Goal: Transaction & Acquisition: Purchase product/service

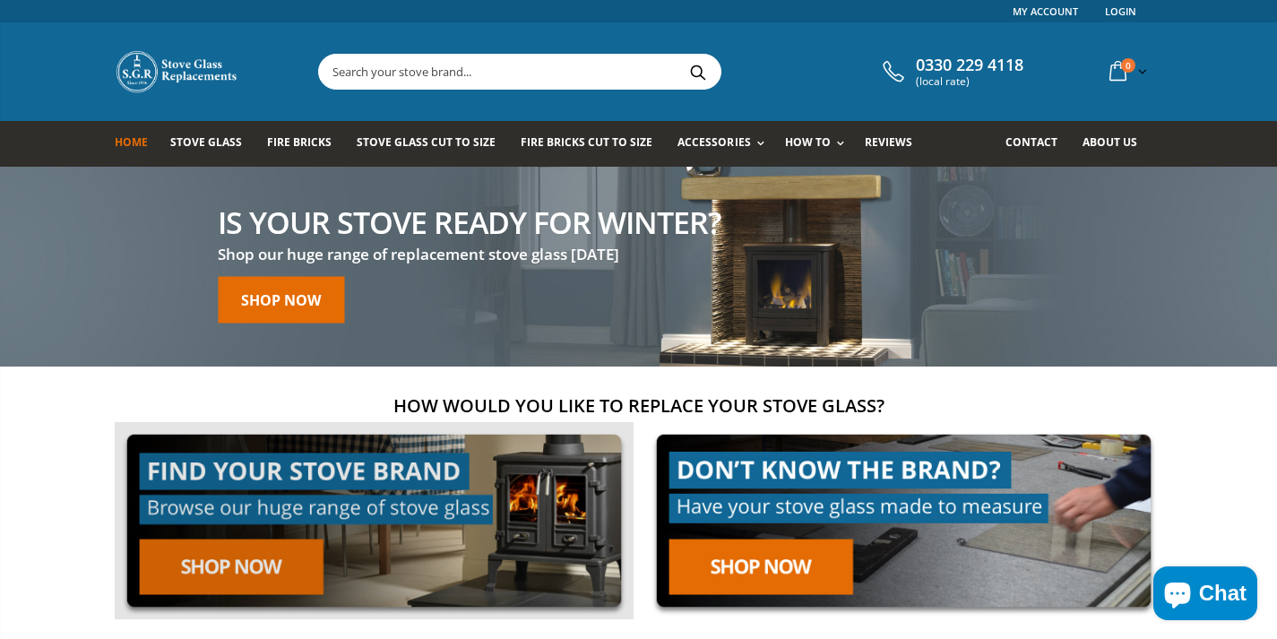
click at [256, 566] on link at bounding box center [374, 521] width 519 height 198
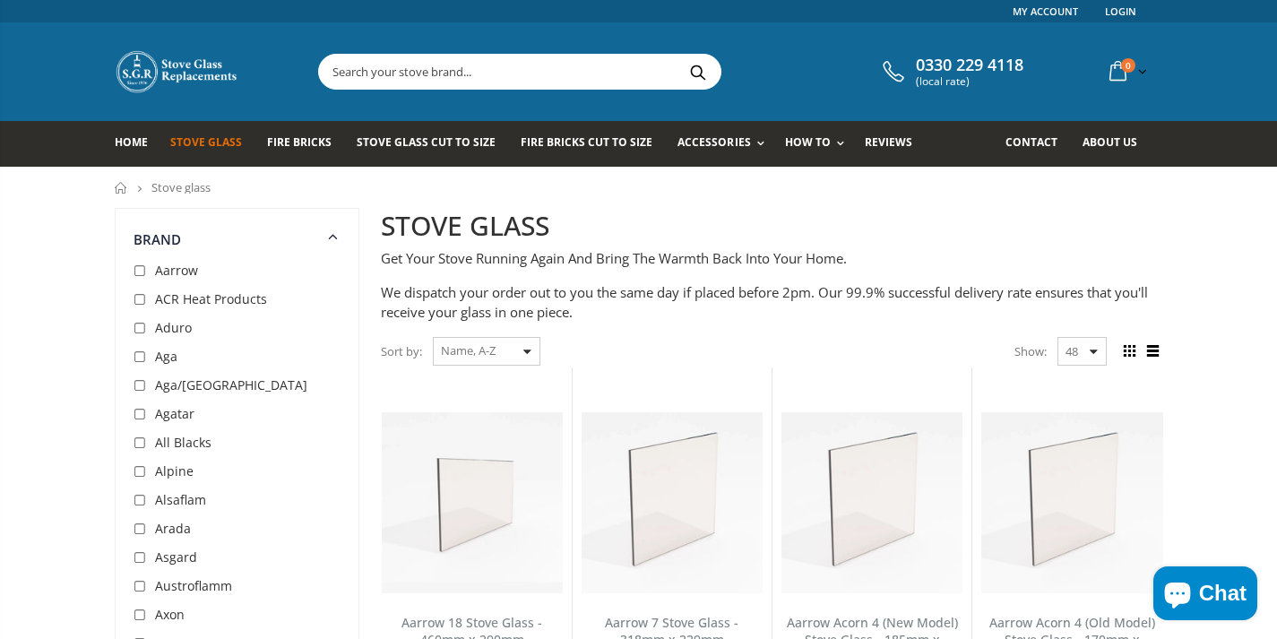
click at [526, 347] on div "Sort by: Featured Best Selling Name, A-Z Name, Z-A Price, low to high Price, hi…" at bounding box center [461, 351] width 160 height 31
click at [365, 64] on input "text" at bounding box center [620, 72] width 602 height 34
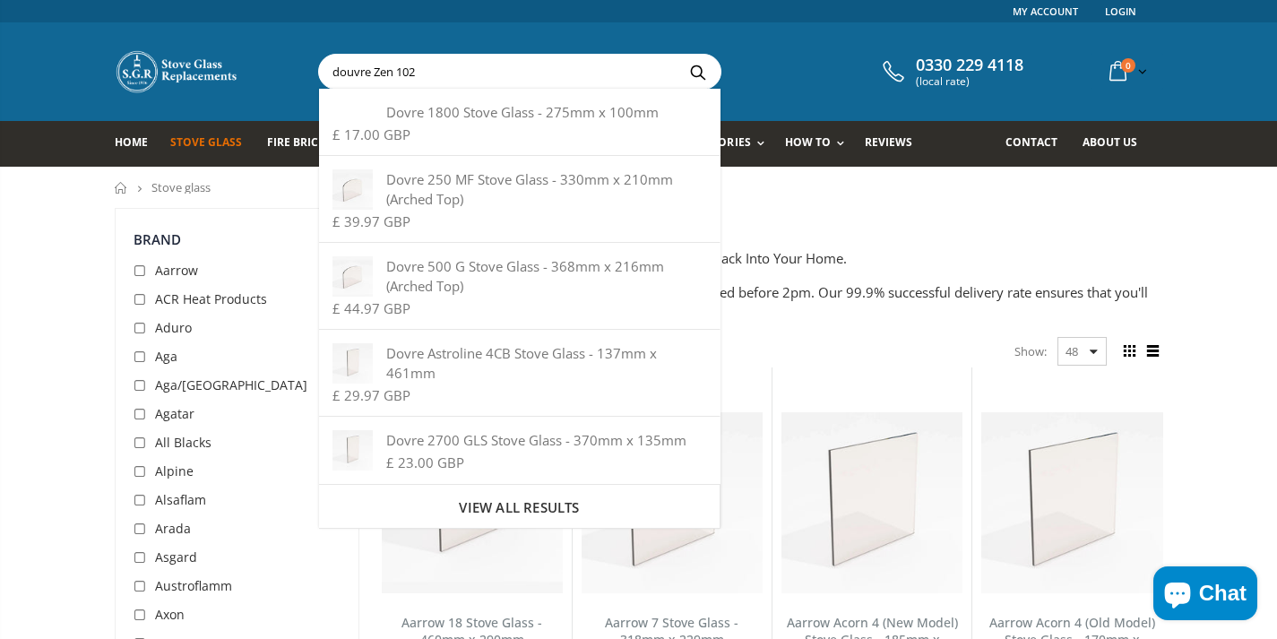
type input "douvre Zen 102"
click at [679, 55] on button "Search" at bounding box center [699, 72] width 40 height 34
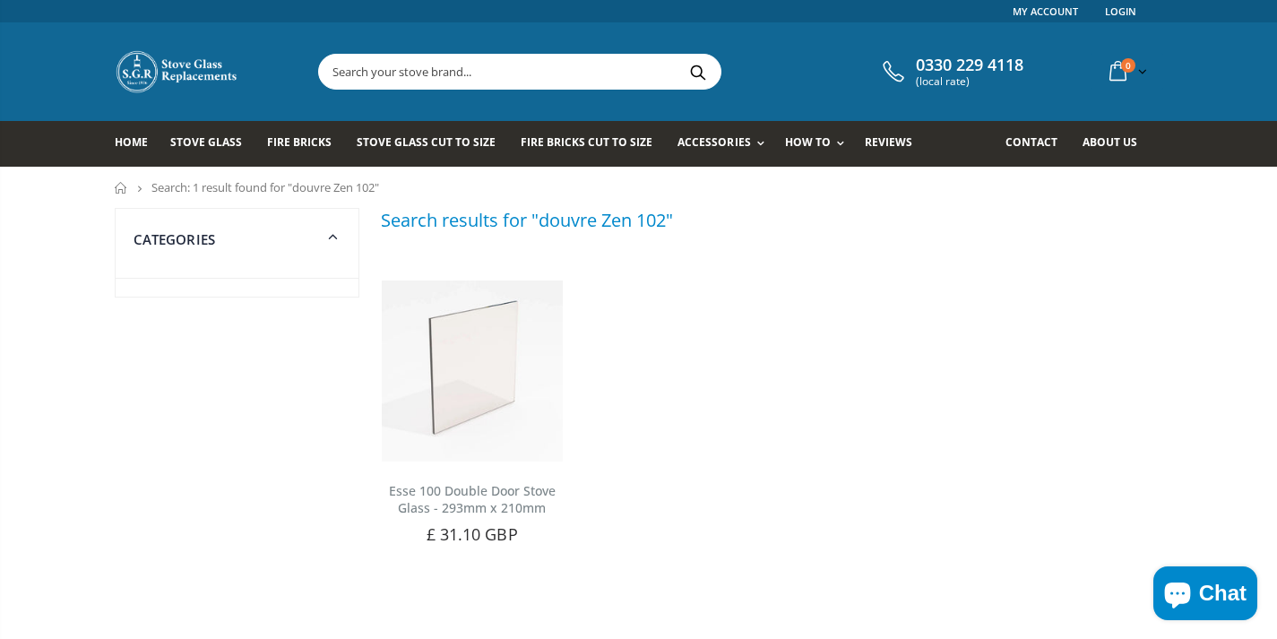
click at [364, 66] on input "text" at bounding box center [620, 72] width 602 height 34
click at [207, 137] on span "Stove Glass" at bounding box center [206, 141] width 72 height 15
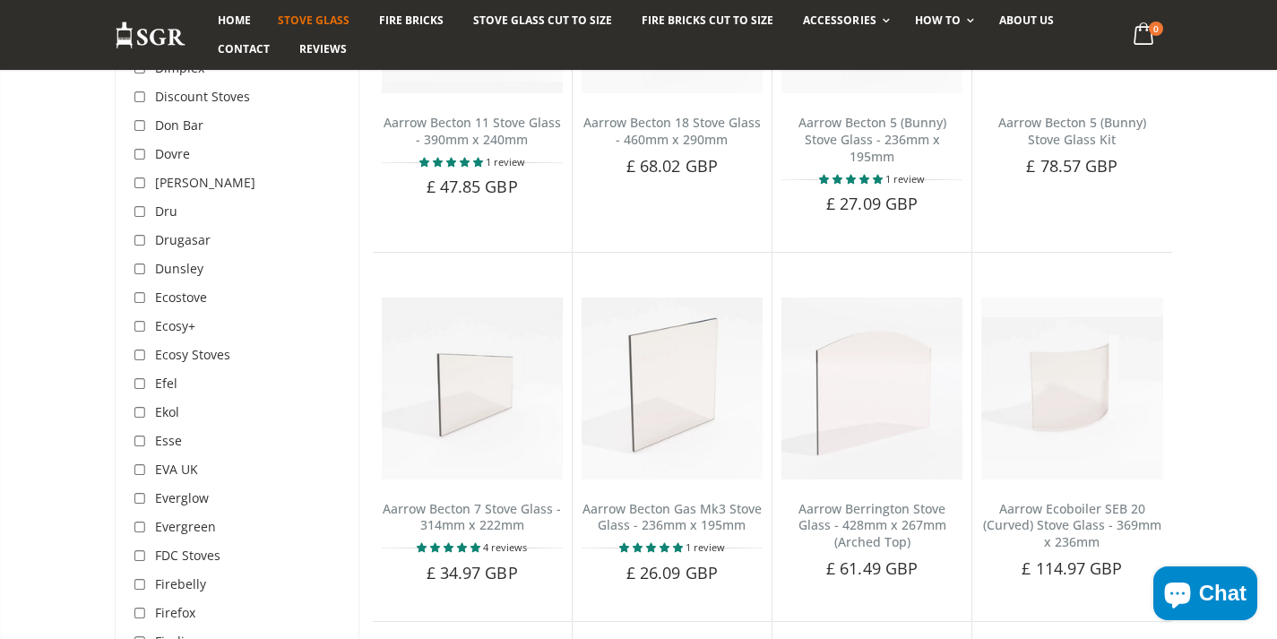
scroll to position [1972, 0]
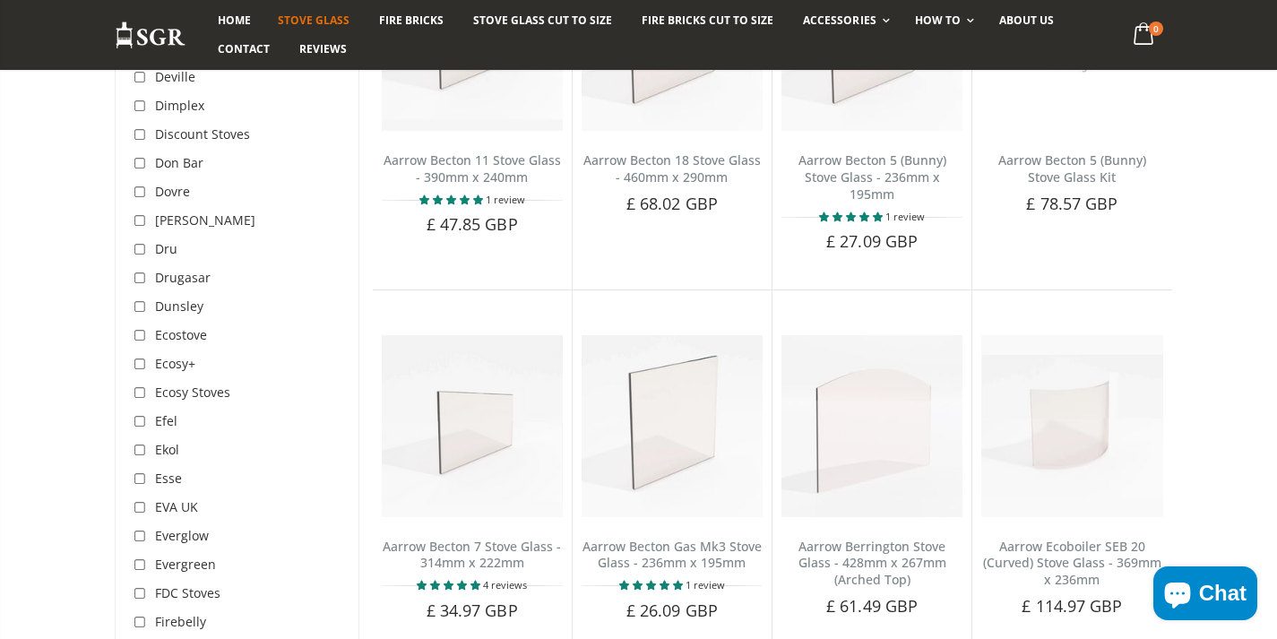
click at [140, 184] on input "checkbox" at bounding box center [143, 193] width 18 height 18
checkbox input "true"
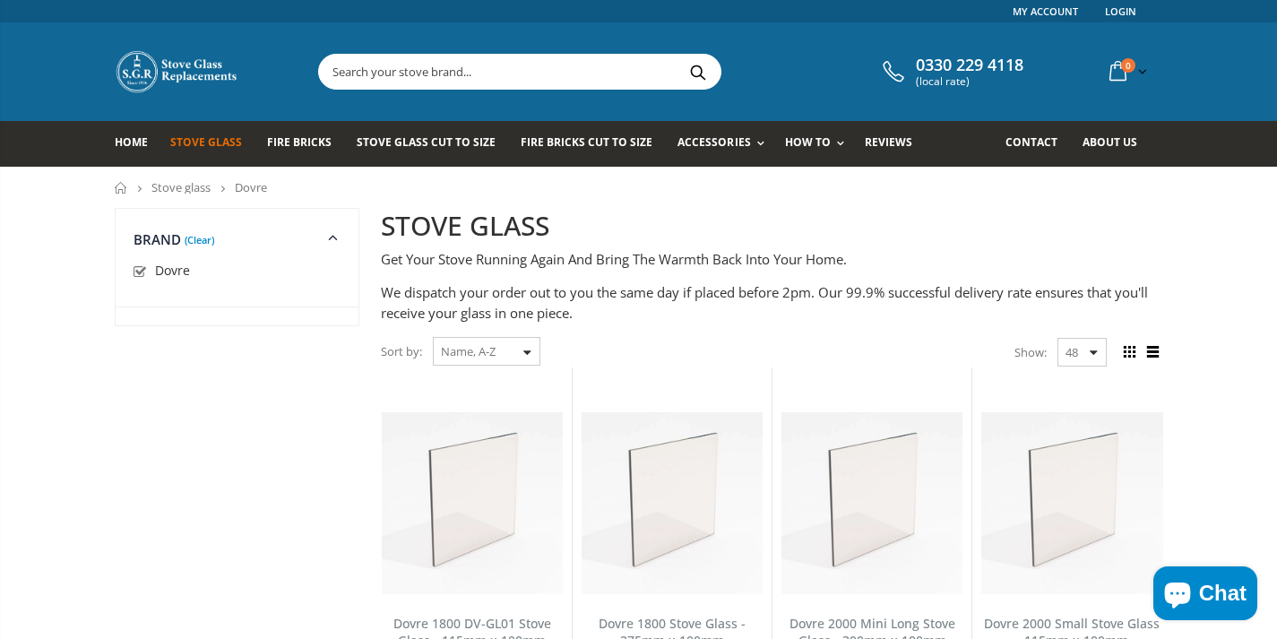
scroll to position [1972, 0]
